Goal: Task Accomplishment & Management: Use online tool/utility

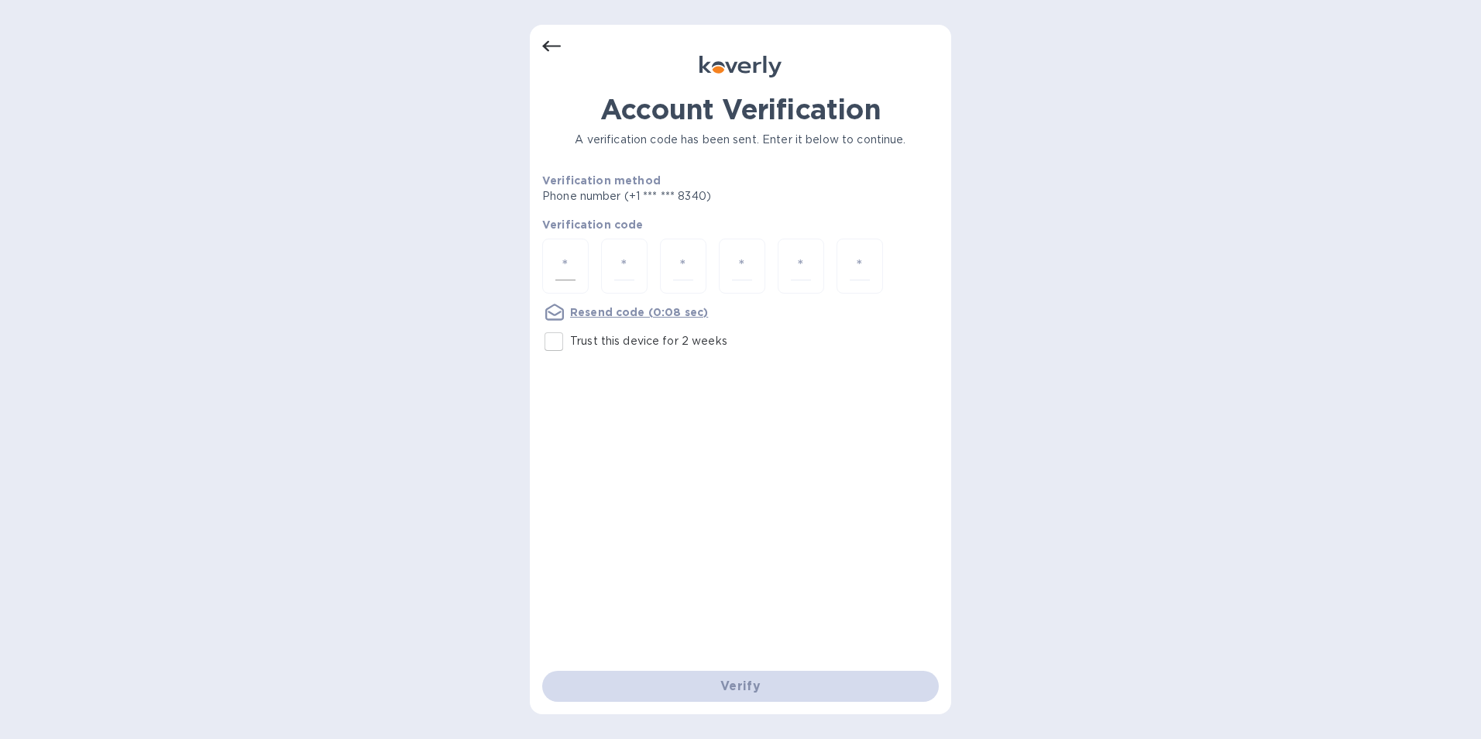
click at [565, 269] on input "number" at bounding box center [565, 266] width 20 height 29
type input "5"
type input "7"
type input "1"
type input "3"
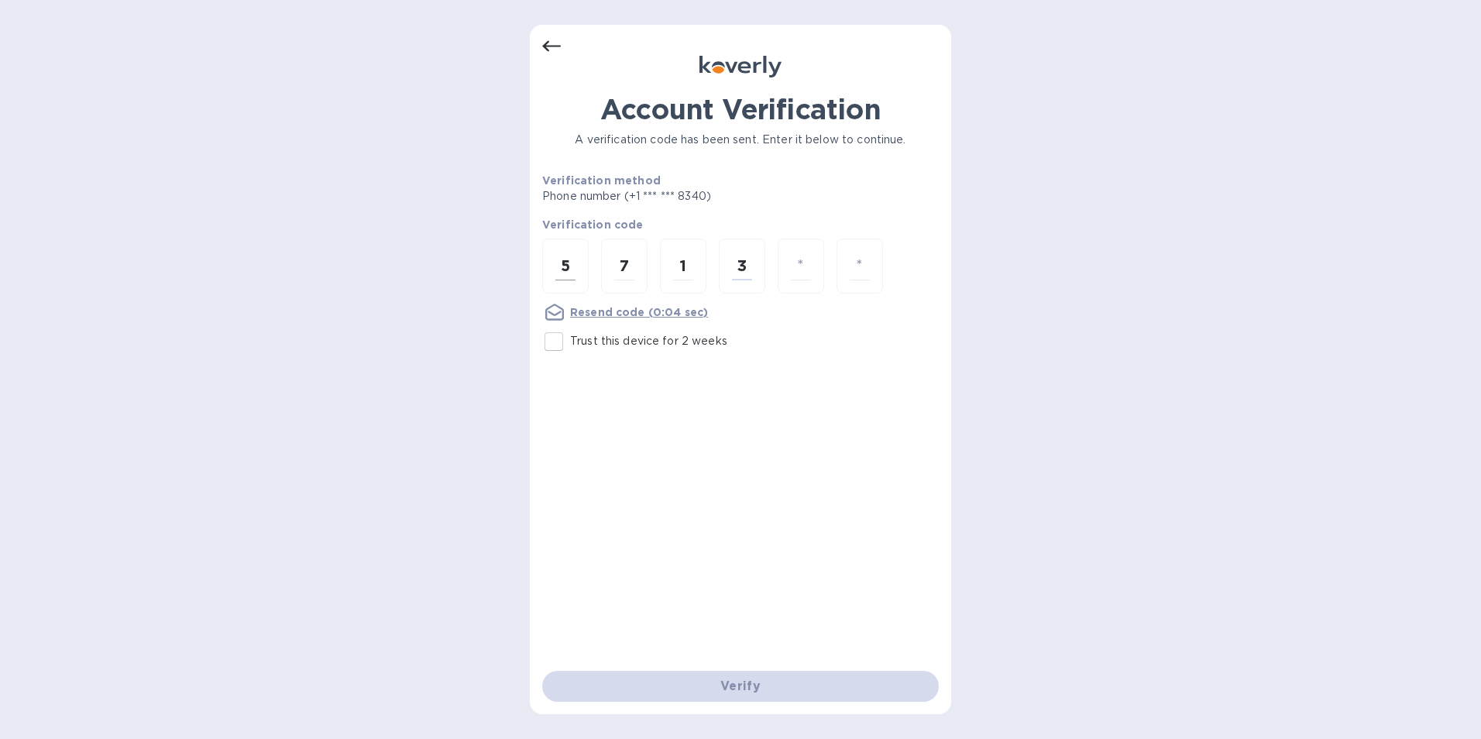
type input "9"
type input "7"
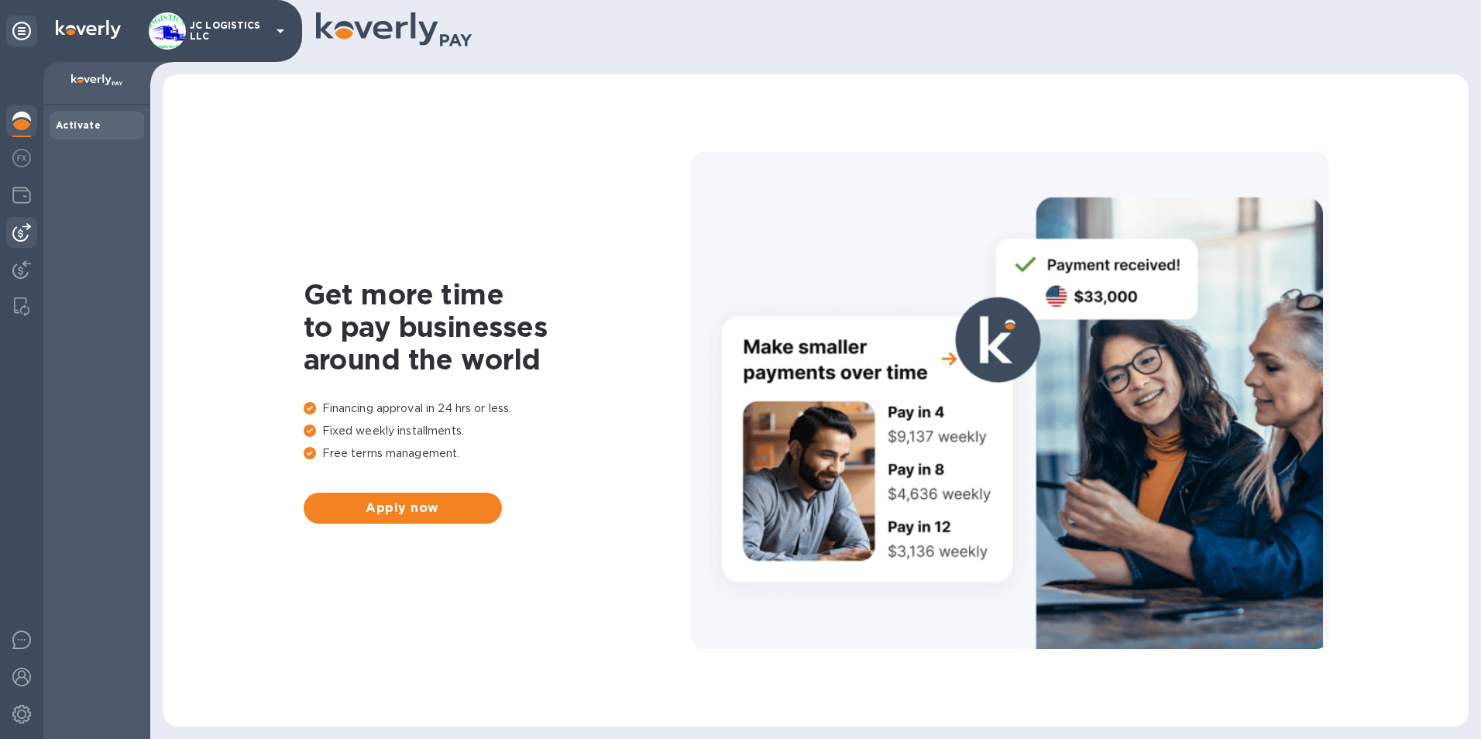
click at [19, 232] on img at bounding box center [21, 232] width 19 height 19
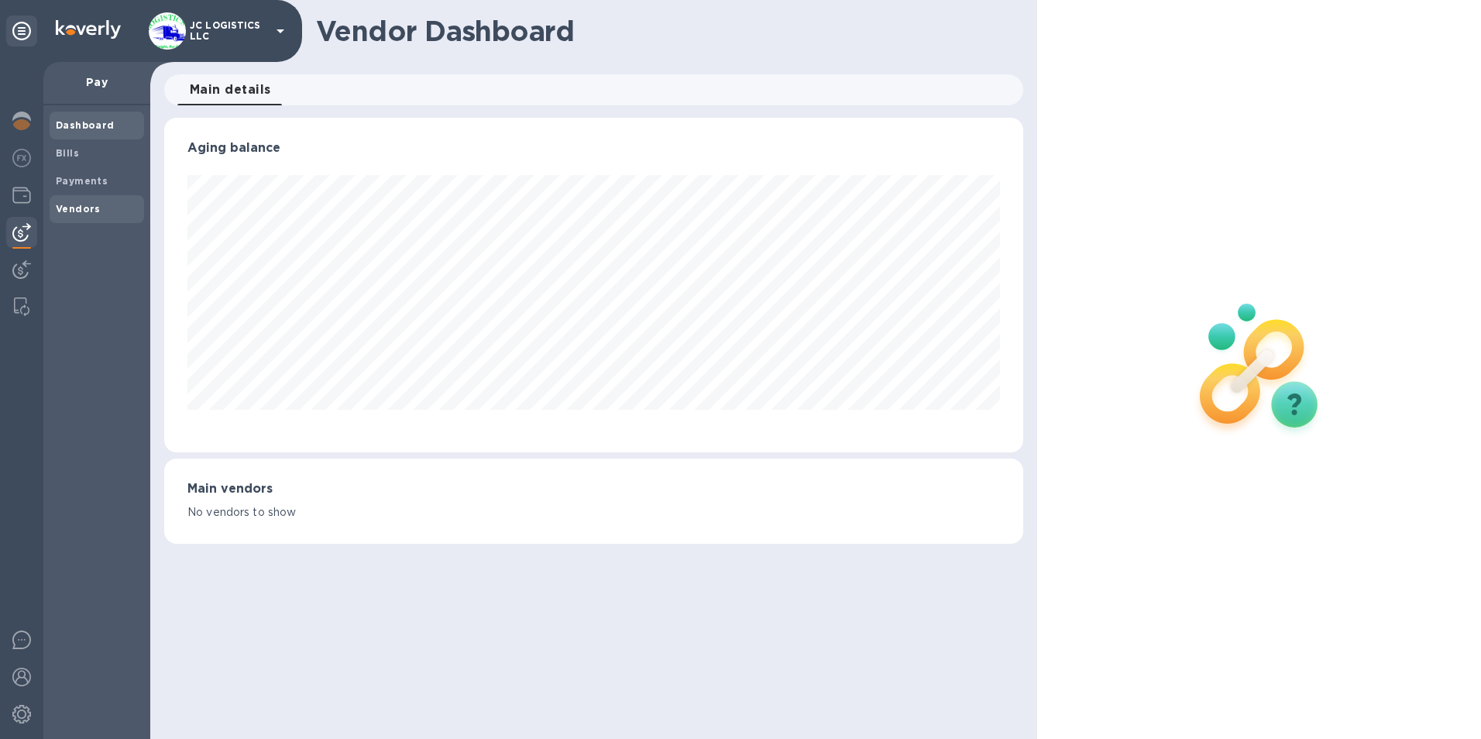
scroll to position [335, 860]
click at [72, 208] on b "Vendors" at bounding box center [78, 209] width 45 height 12
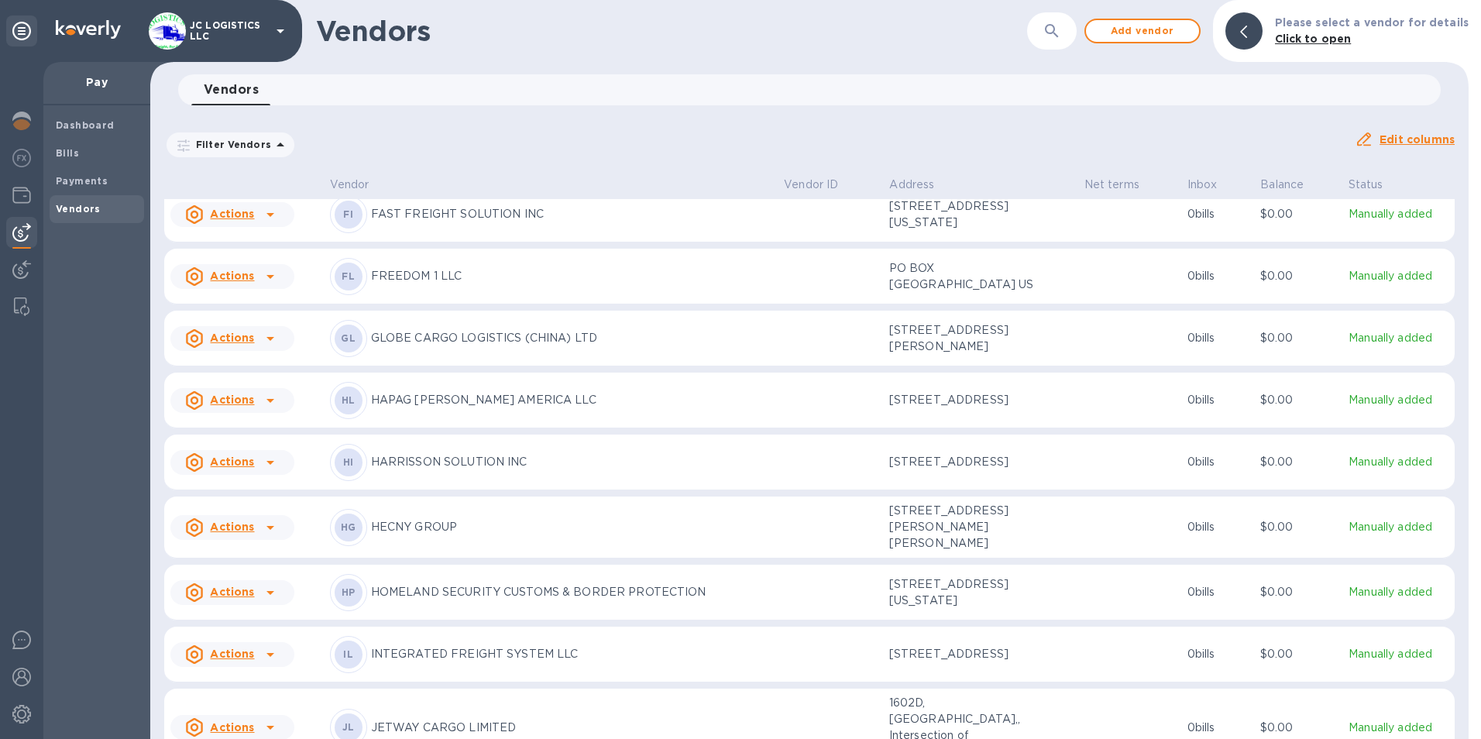
scroll to position [995, 0]
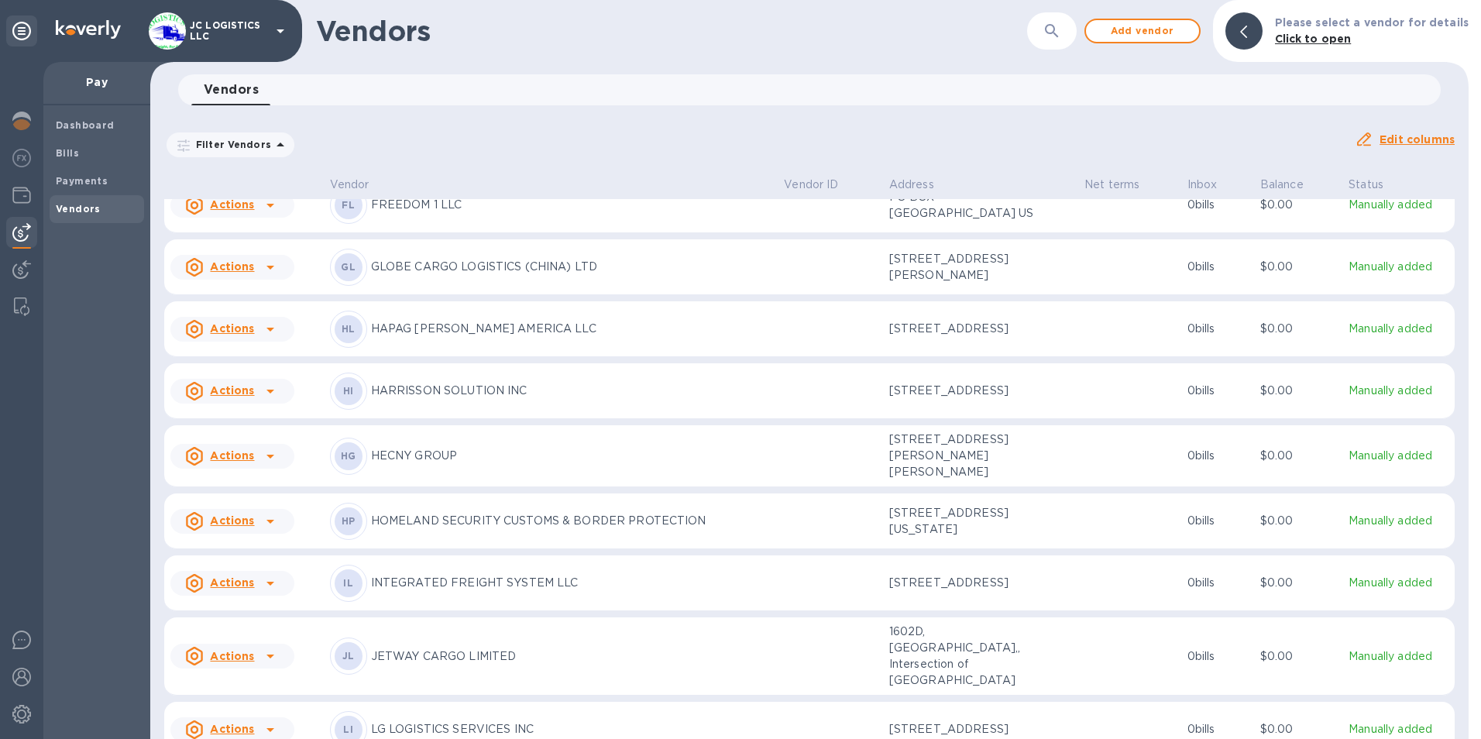
click at [267, 466] on icon at bounding box center [270, 456] width 19 height 19
click at [246, 609] on b "Add new bill" at bounding box center [250, 611] width 72 height 12
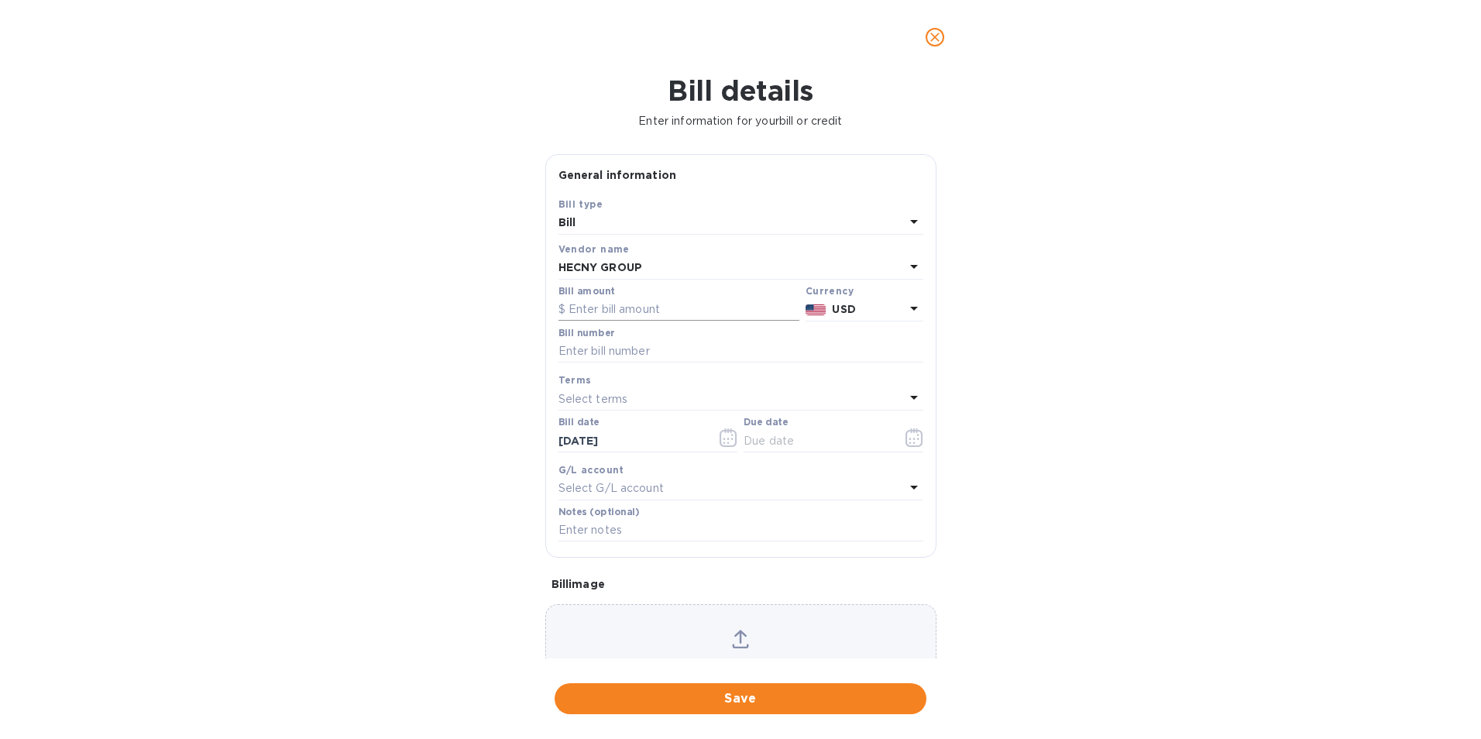
click at [569, 307] on input "text" at bounding box center [678, 309] width 241 height 23
type input "65.00"
click at [561, 354] on input "text" at bounding box center [740, 351] width 365 height 23
type input "SILAXASI25J571"
click at [913, 439] on icon "button" at bounding box center [914, 439] width 2 height 2
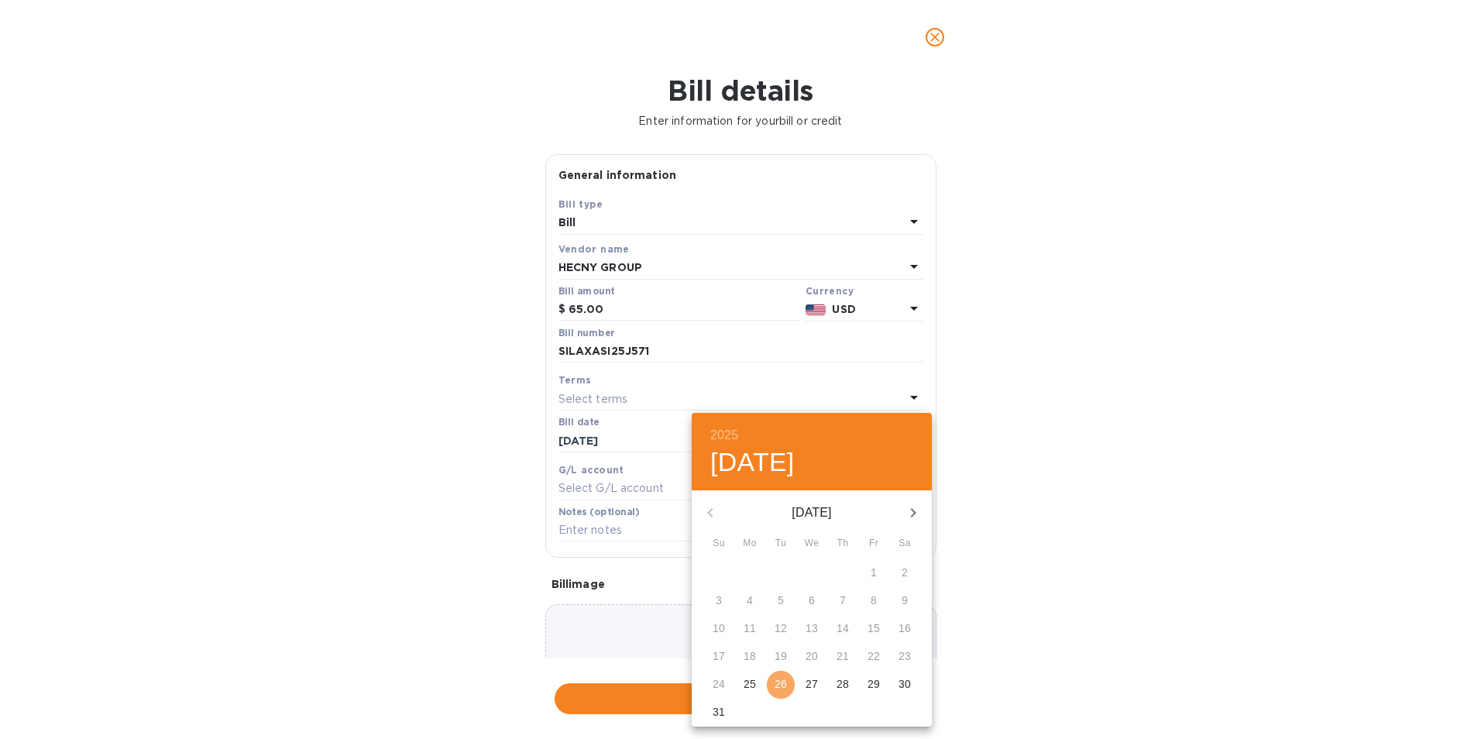
click at [775, 682] on p "26" at bounding box center [781, 683] width 12 height 15
type input "[DATE]"
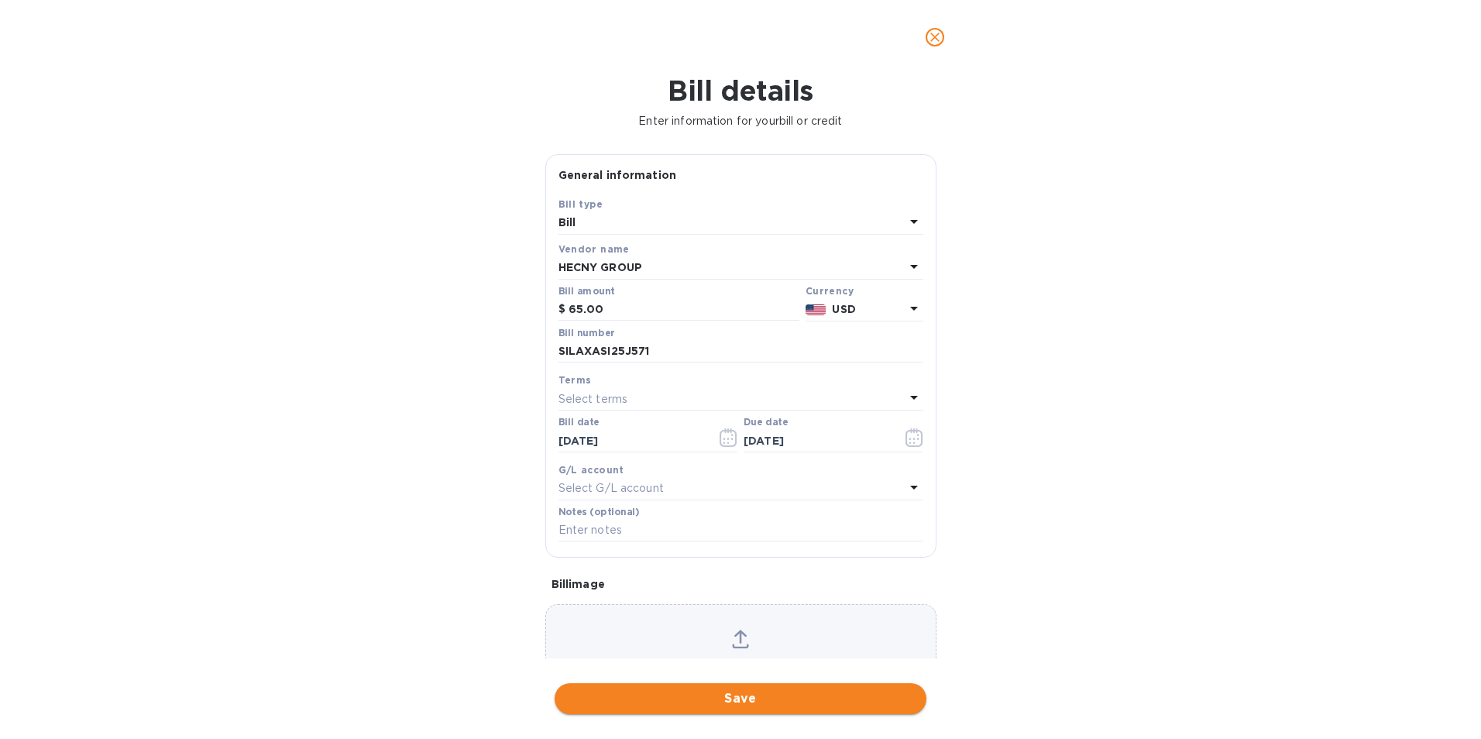
click at [747, 698] on span "Save" at bounding box center [740, 698] width 347 height 19
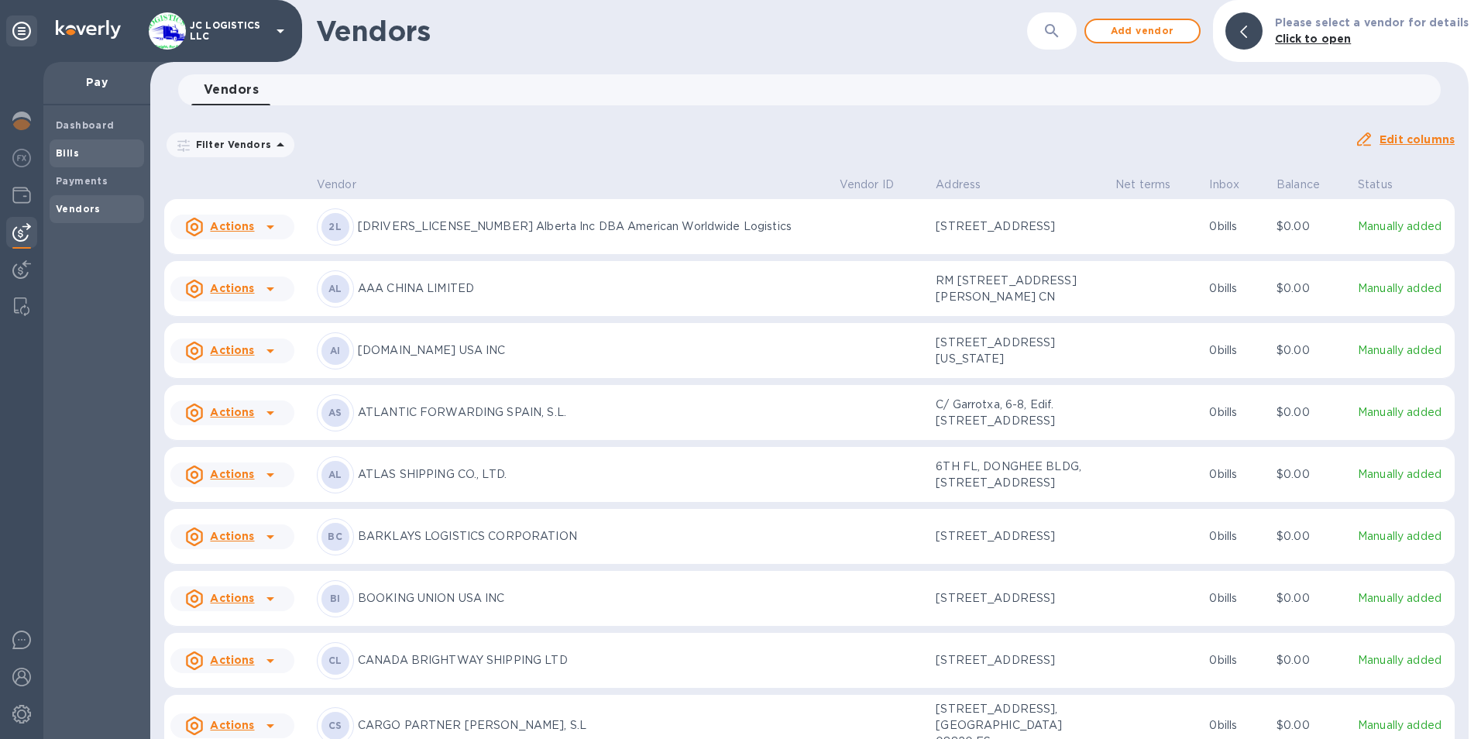
click at [63, 147] on b "Bills" at bounding box center [67, 153] width 23 height 12
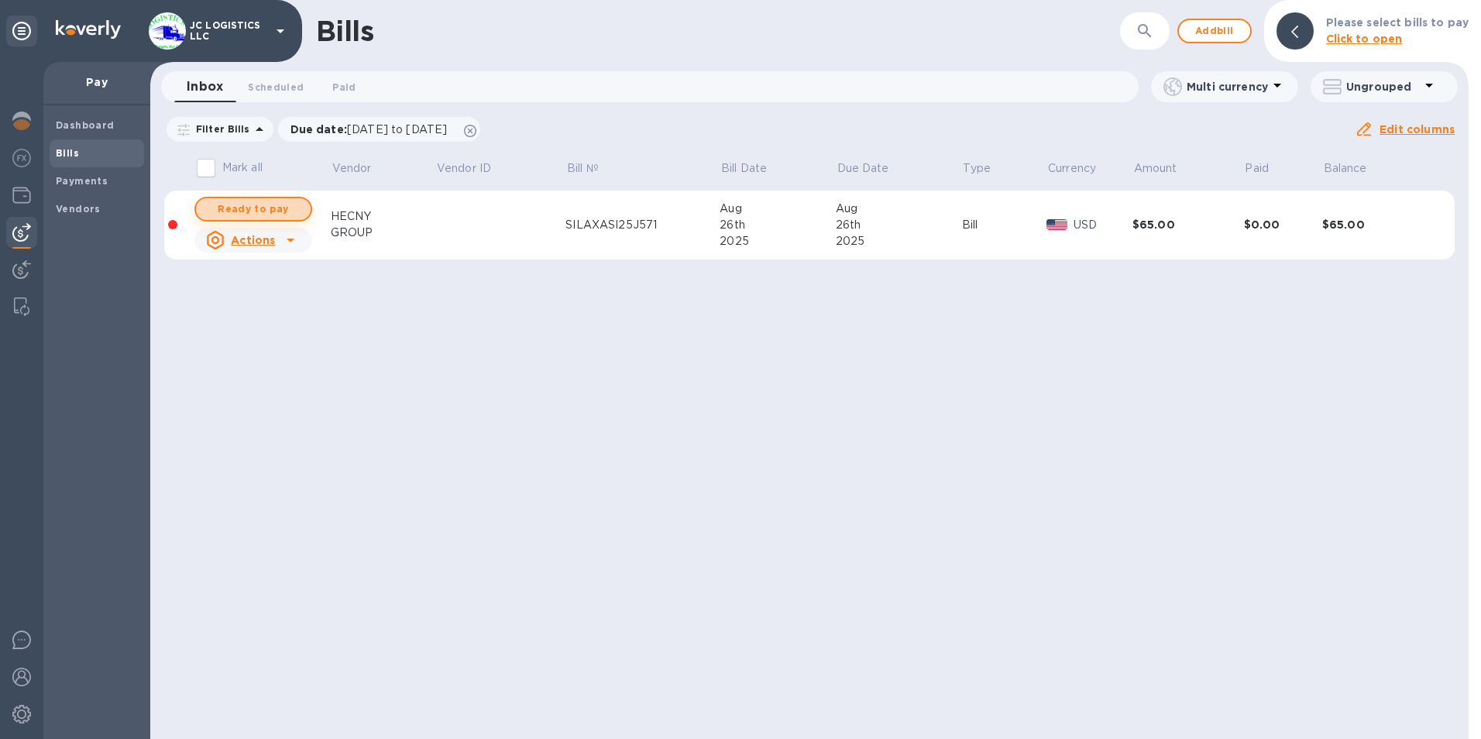
click at [259, 207] on span "Ready to pay" at bounding box center [253, 209] width 90 height 19
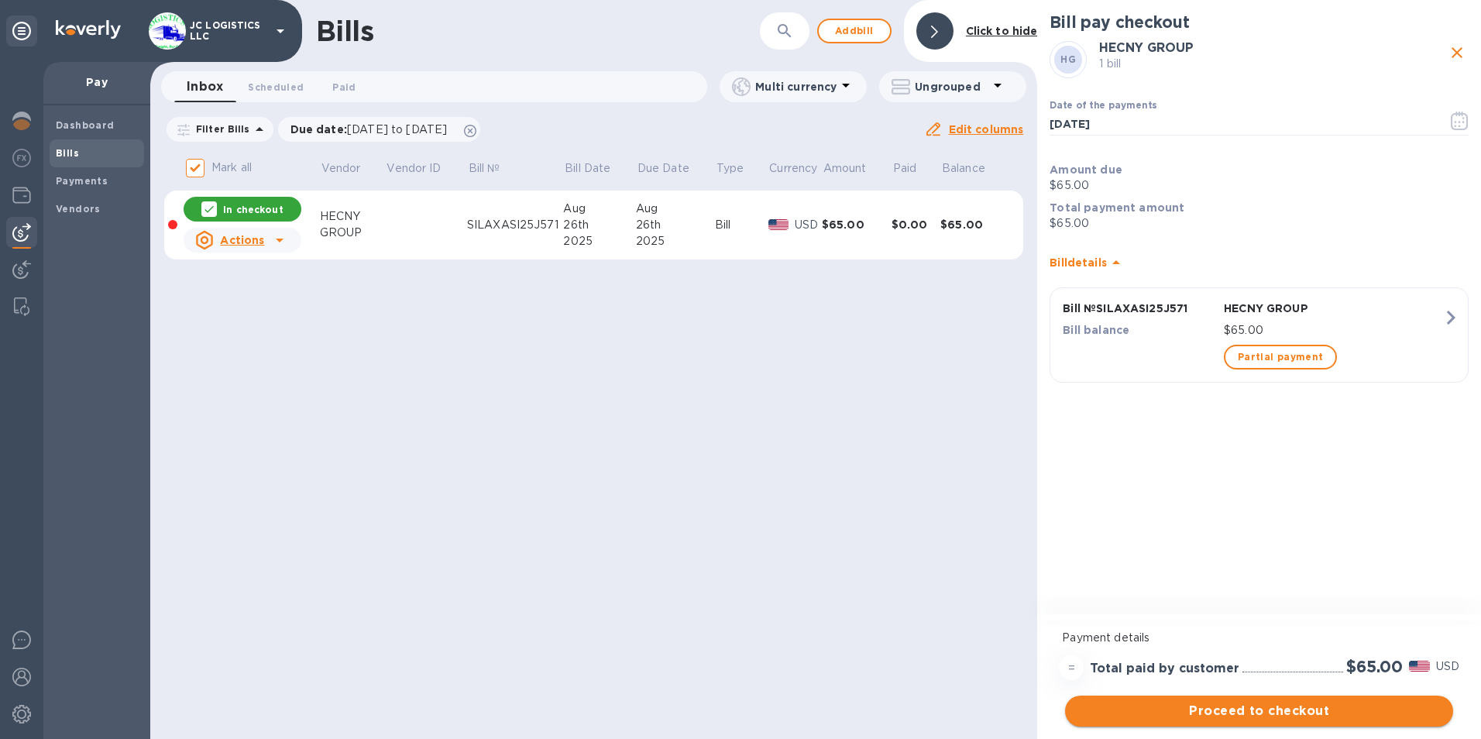
click at [1228, 712] on span "Proceed to checkout" at bounding box center [1258, 711] width 363 height 19
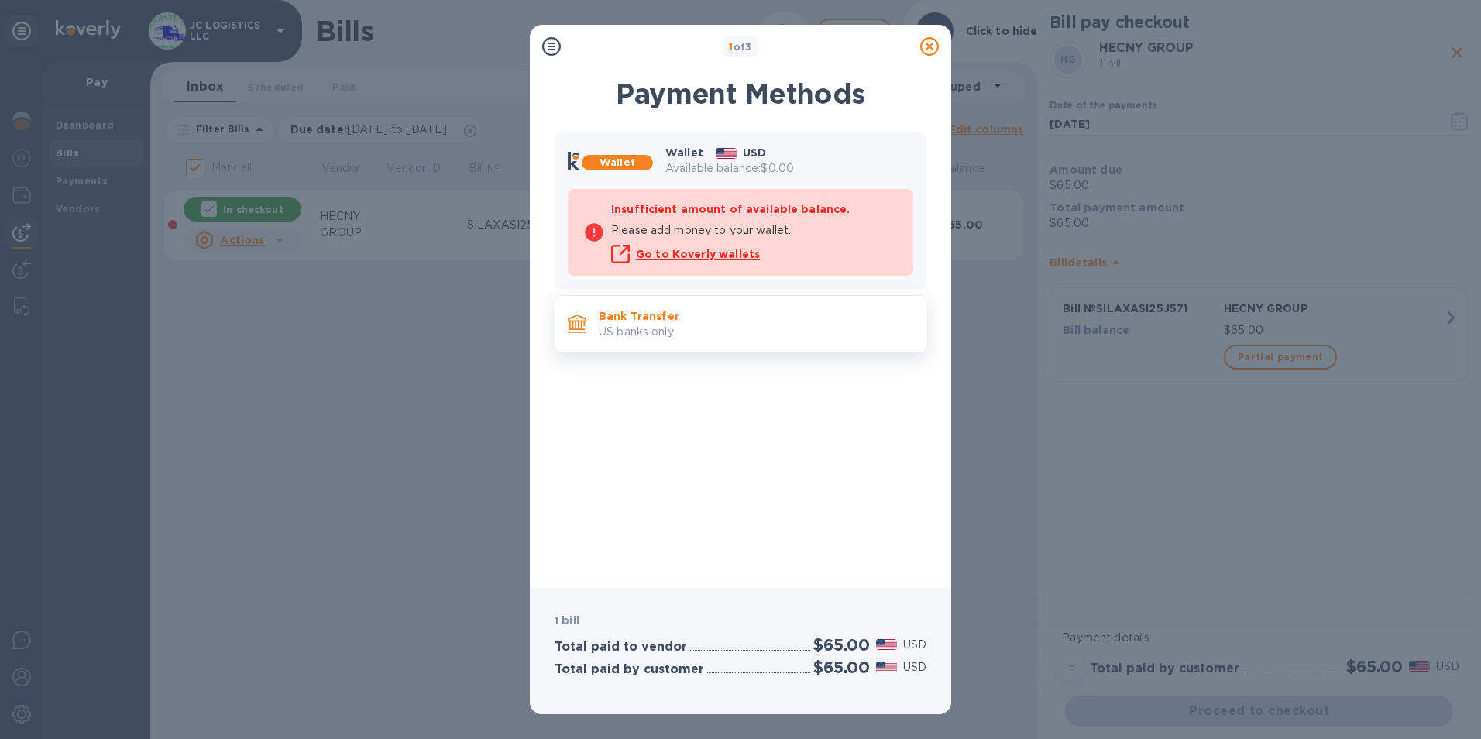
click at [730, 304] on div "Bank Transfer US banks only." at bounding box center [756, 324] width 327 height 44
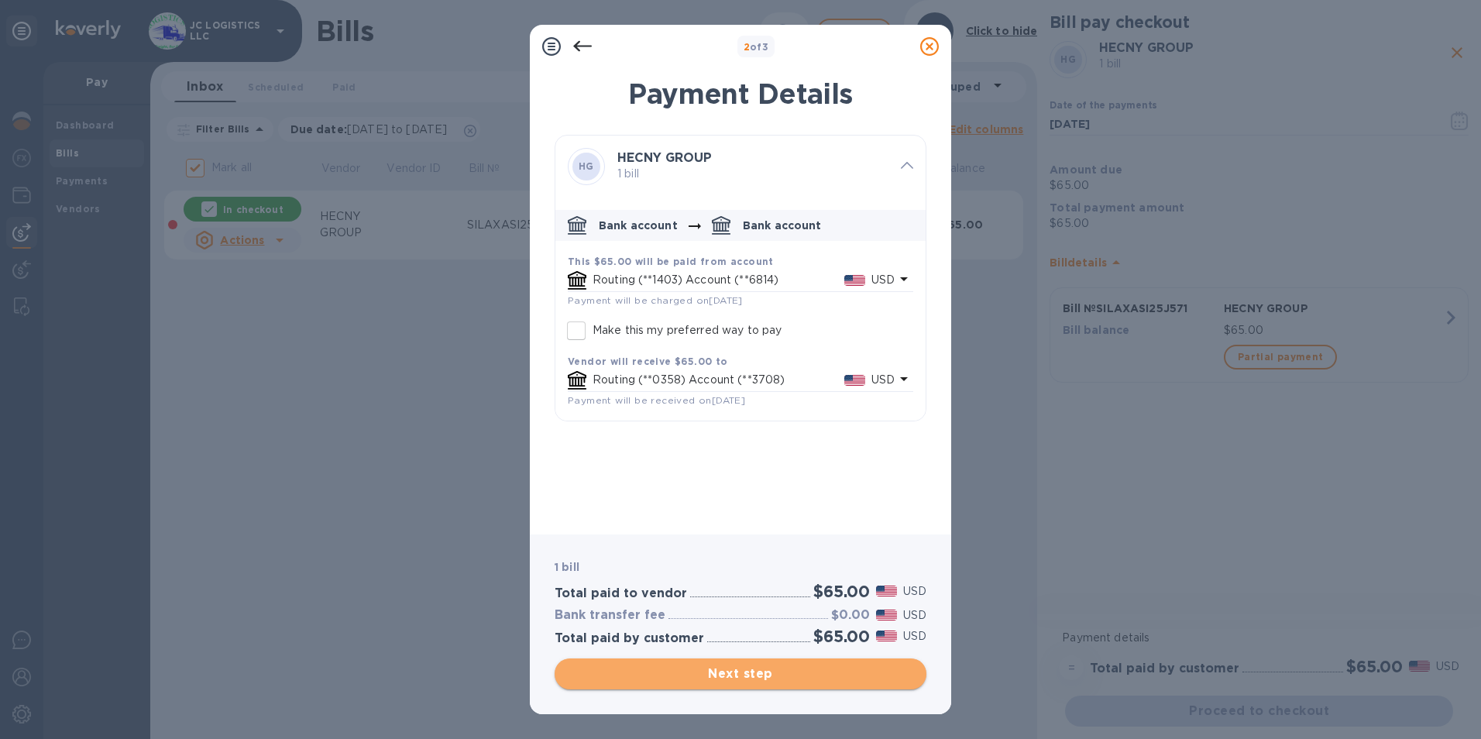
click at [741, 672] on span "Next step" at bounding box center [740, 674] width 347 height 19
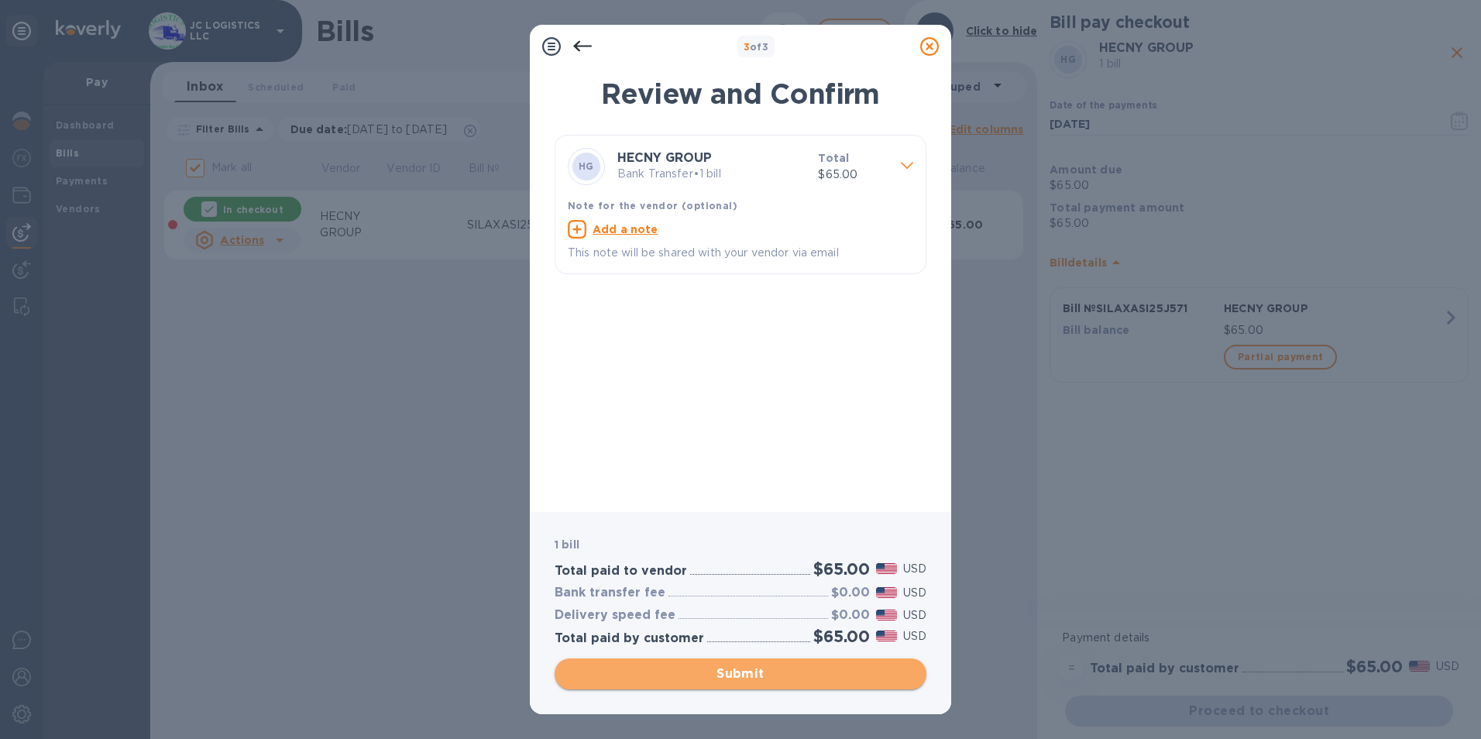
click at [734, 674] on span "Submit" at bounding box center [740, 674] width 347 height 19
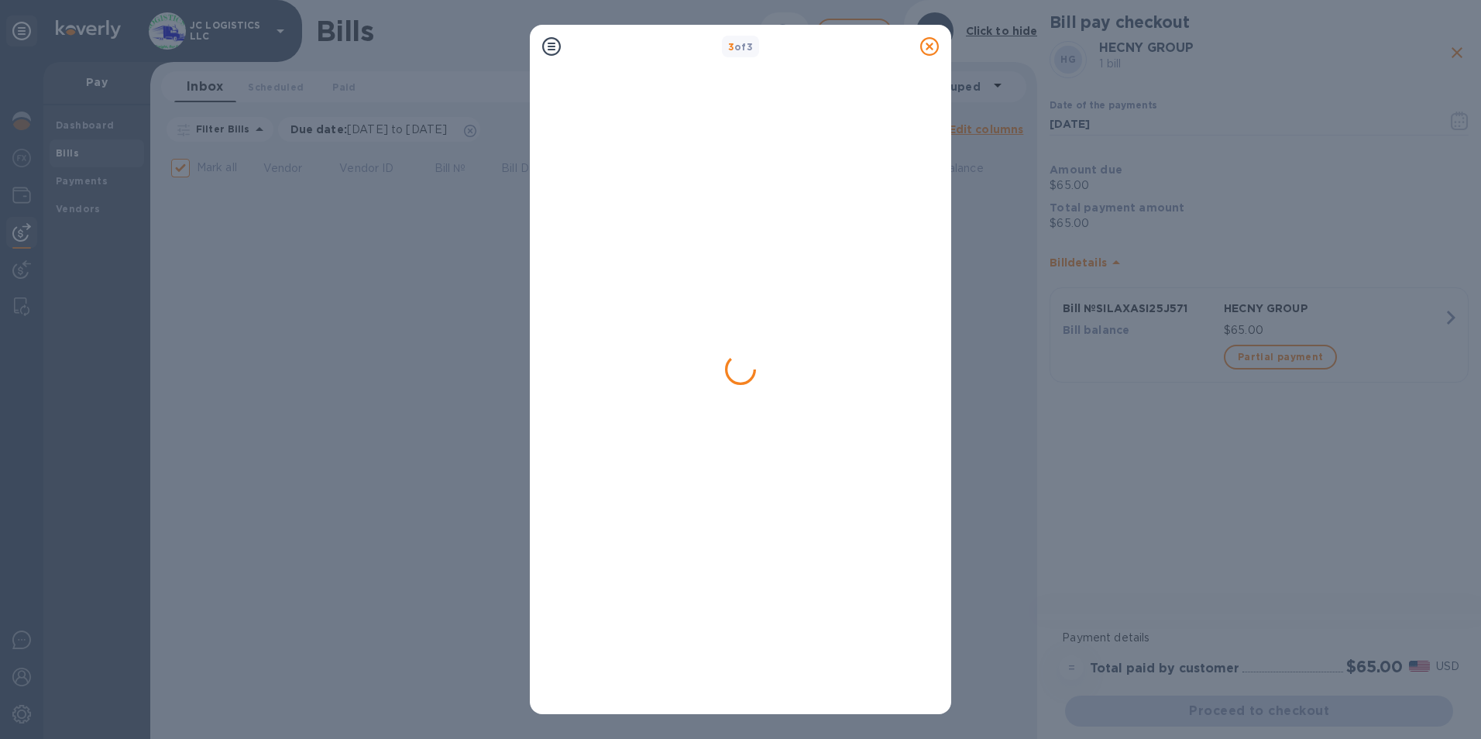
checkbox input "false"
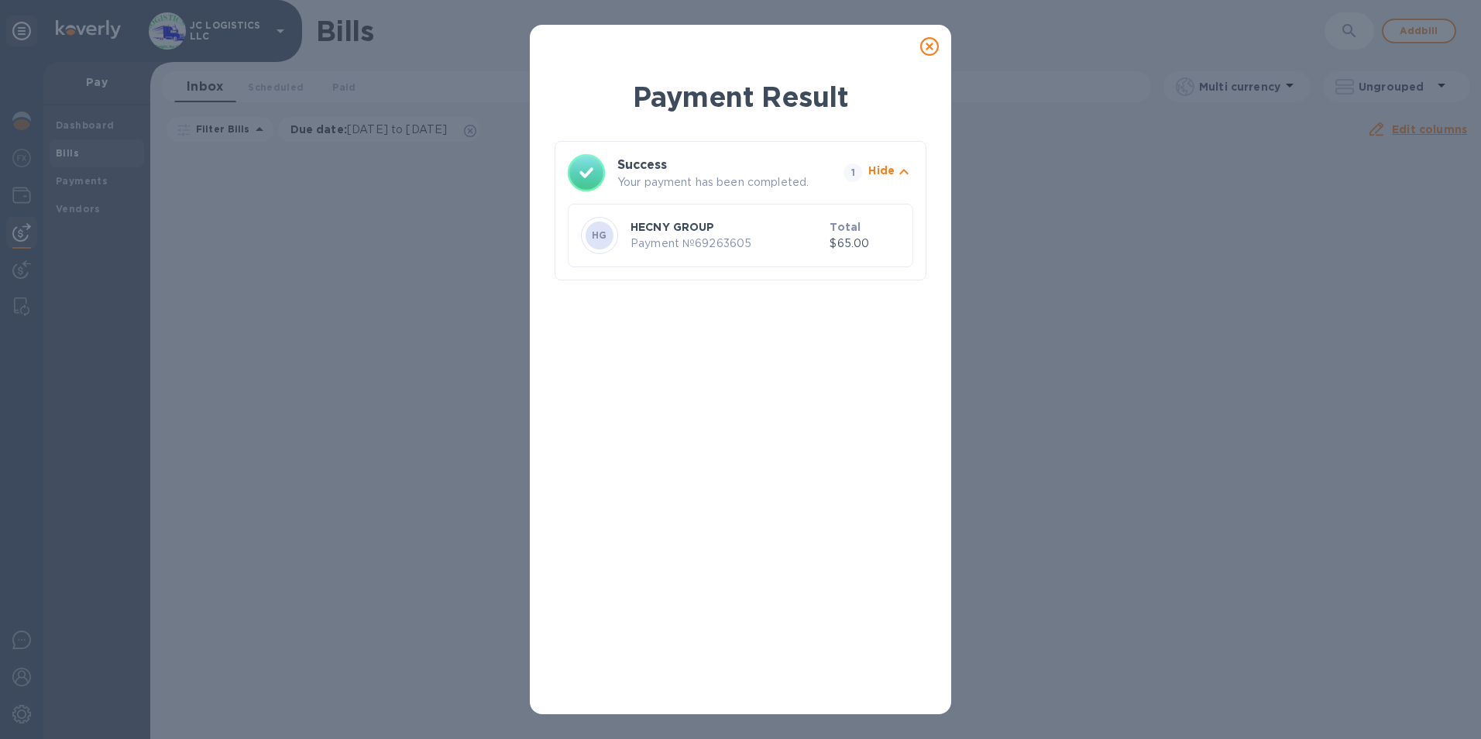
click at [928, 44] on icon at bounding box center [929, 46] width 19 height 19
